Goal: Information Seeking & Learning: Learn about a topic

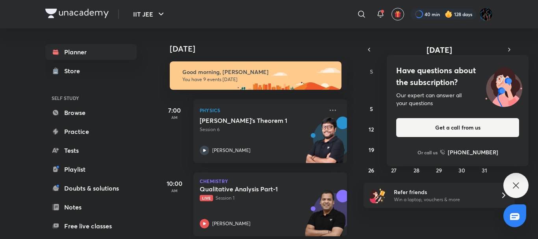
click at [270, 191] on h5 "Qualitative Analysis Part-1" at bounding box center [249, 189] width 98 height 8
